Goal: Use online tool/utility: Utilize a website feature to perform a specific function

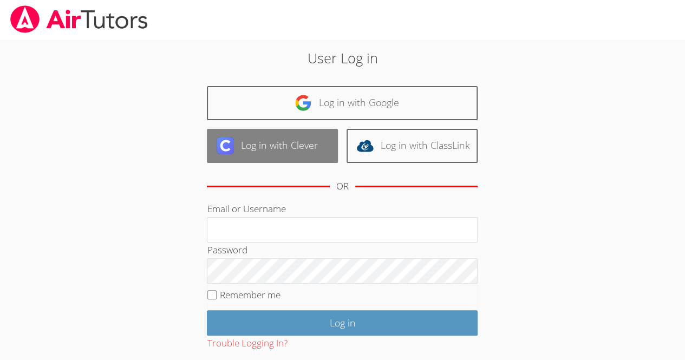
click at [305, 140] on link "Log in with Clever" at bounding box center [272, 146] width 131 height 34
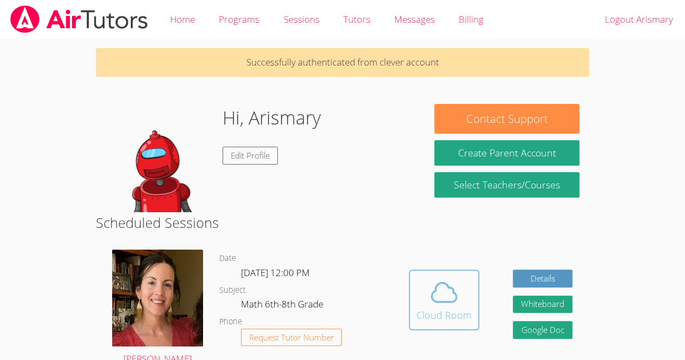
drag, startPoint x: 443, startPoint y: 294, endPoint x: 424, endPoint y: 309, distance: 23.9
click at [424, 309] on div "Cloud Room" at bounding box center [444, 315] width 55 height 15
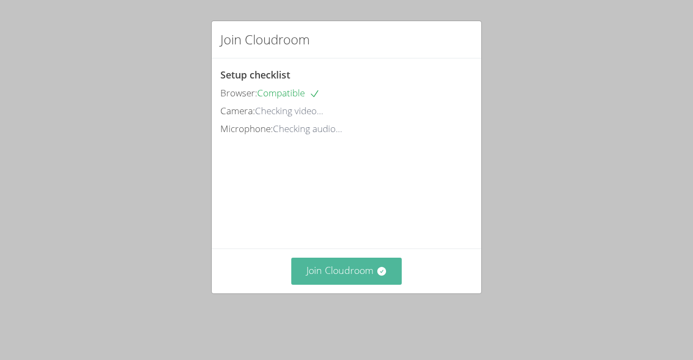
click at [357, 282] on button "Join Cloudroom" at bounding box center [346, 271] width 111 height 27
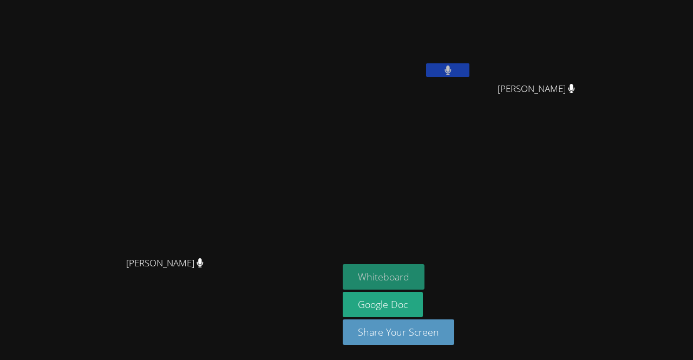
click at [425, 274] on button "Whiteboard" at bounding box center [384, 276] width 82 height 25
